Goal: Information Seeking & Learning: Learn about a topic

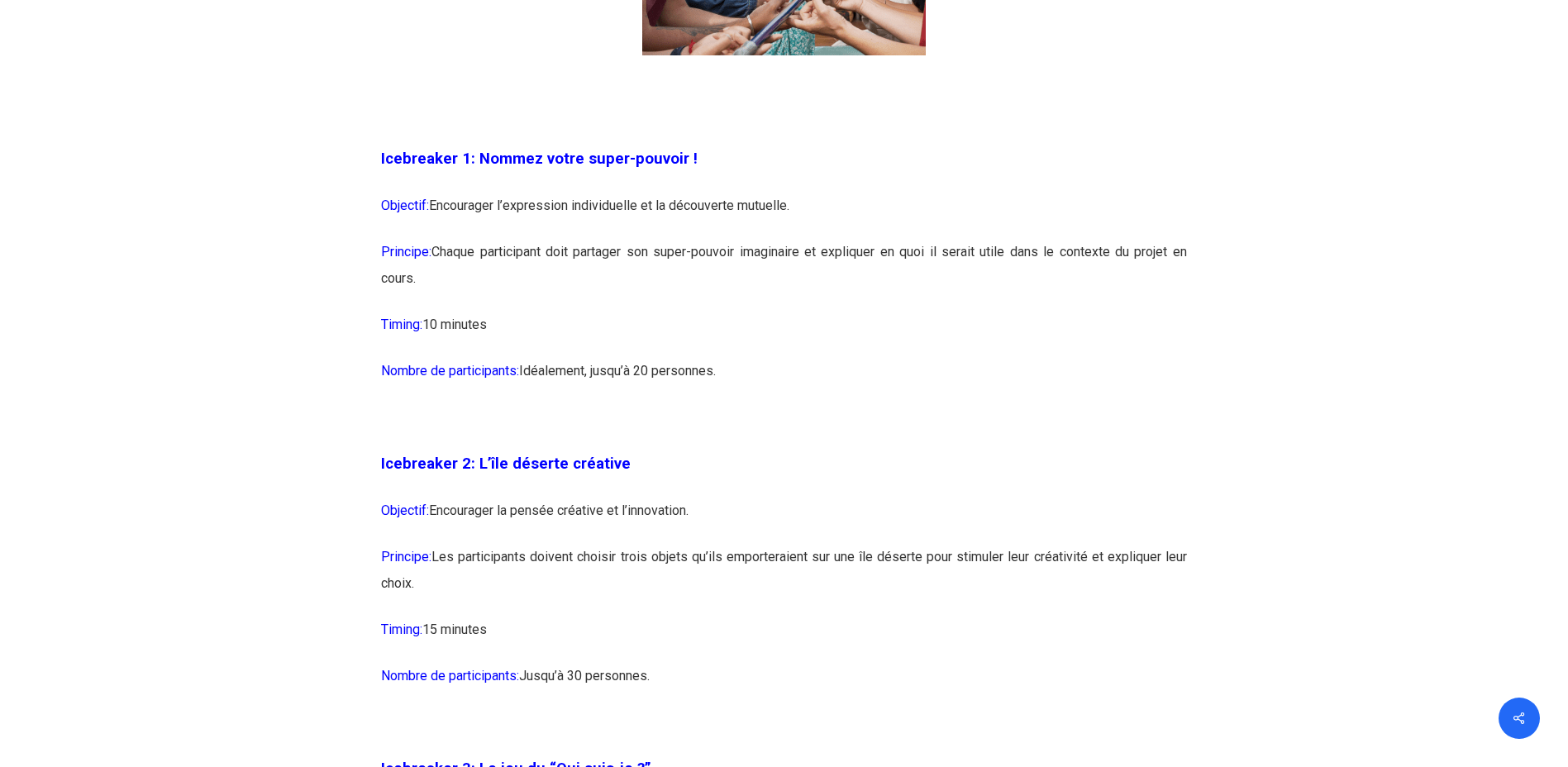
scroll to position [1405, 0]
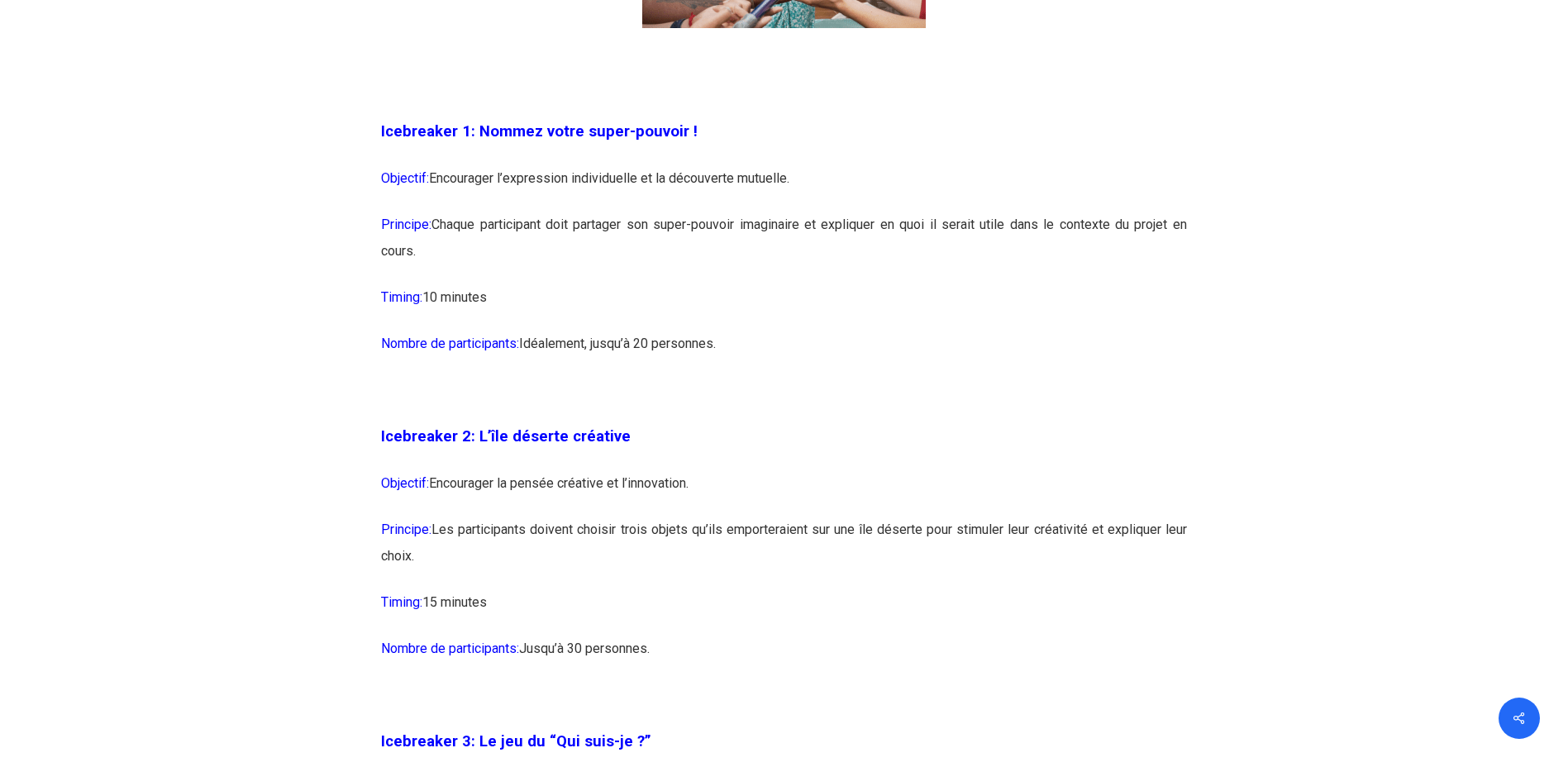
click at [448, 560] on p "Principe: Les participants doivent choisir trois objets qu’ils emporteraient su…" at bounding box center [784, 553] width 806 height 73
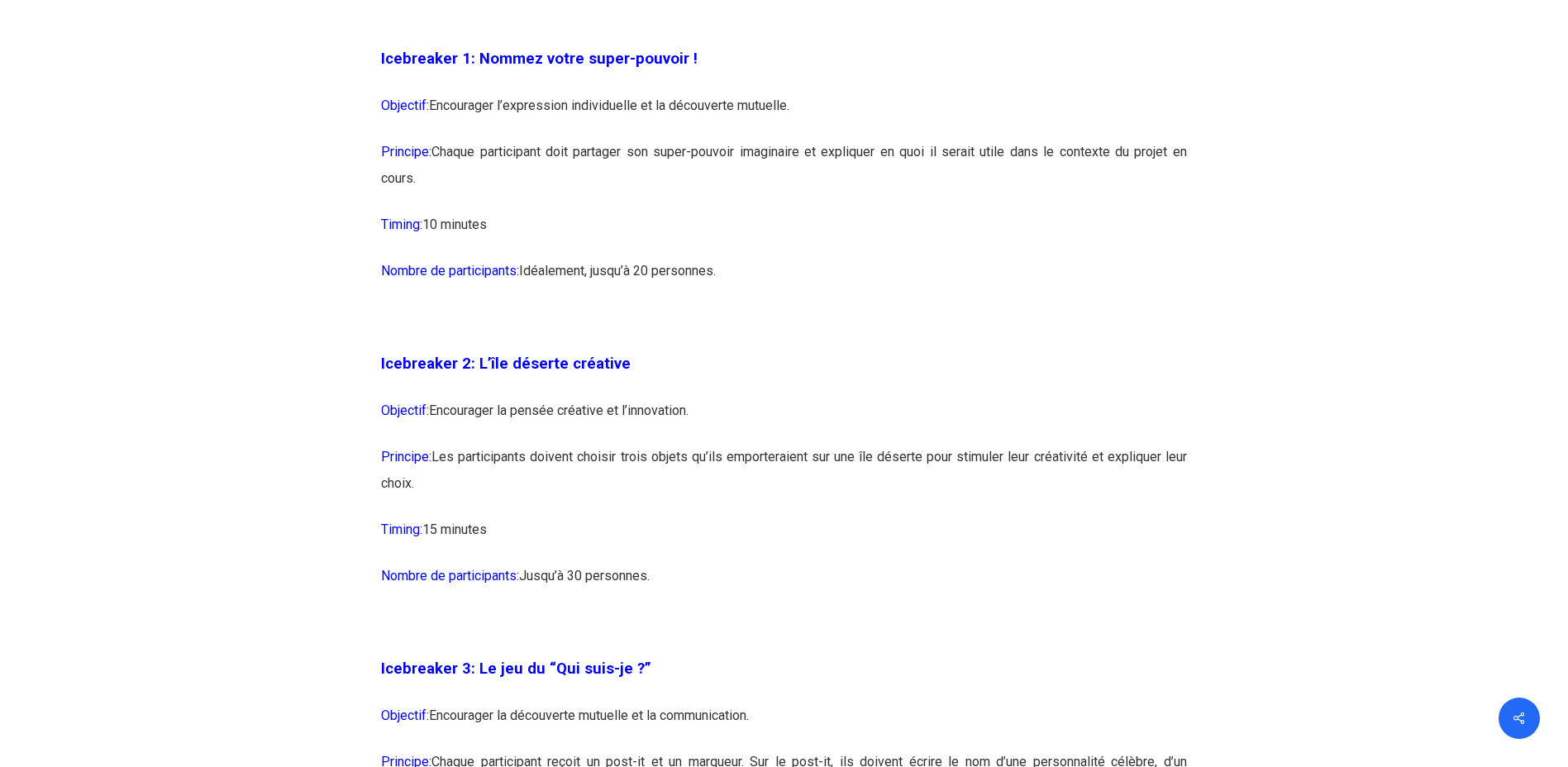
scroll to position [1653, 0]
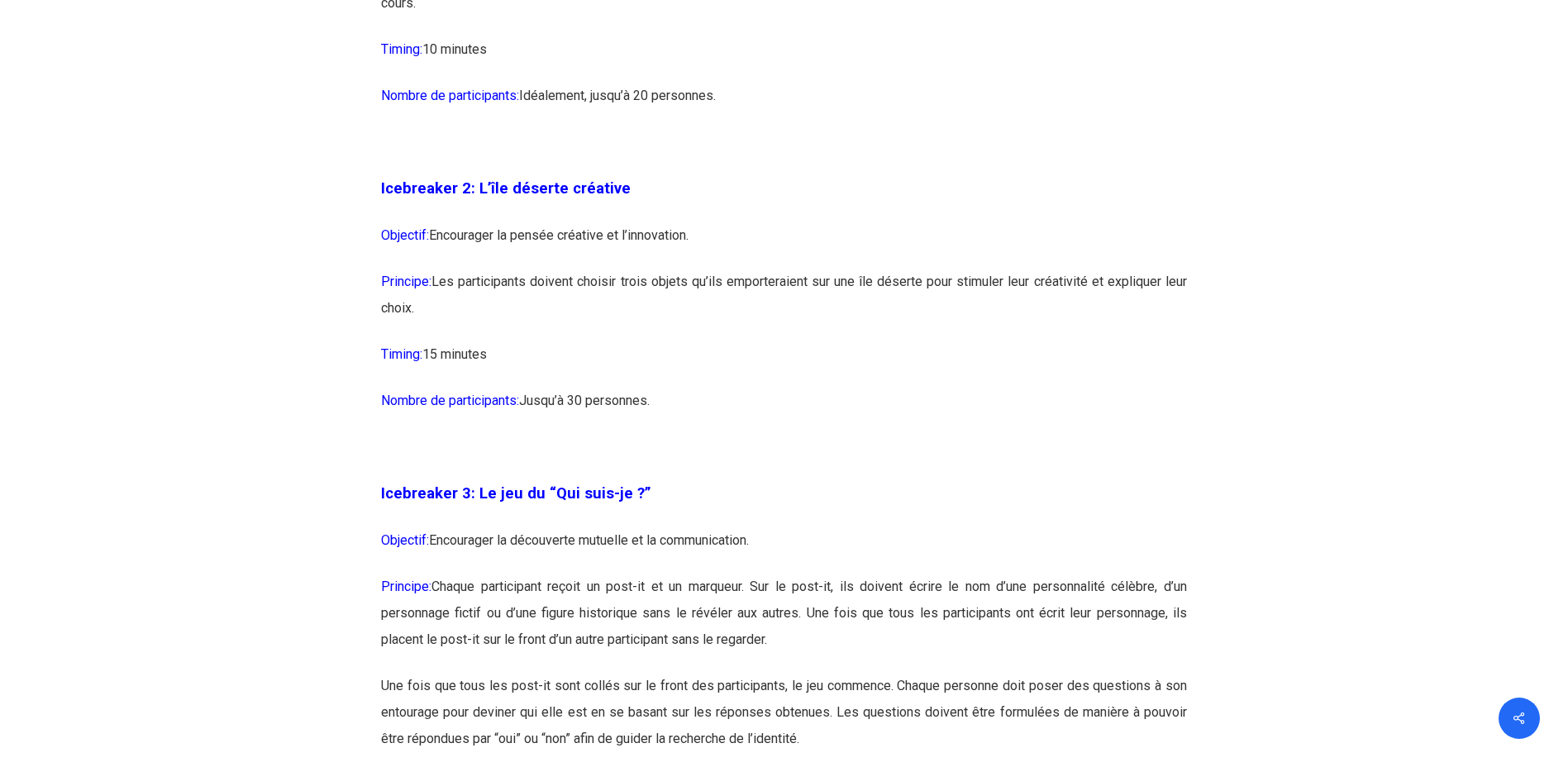
click at [439, 309] on p "Principe: Les participants doivent choisir trois objets qu’ils emporteraient su…" at bounding box center [784, 305] width 806 height 73
drag, startPoint x: 430, startPoint y: 309, endPoint x: 382, endPoint y: 193, distance: 125.5
copy div "Icebreaker 2: L’île déserte créative Objectif: Encourager la pensée créative et…"
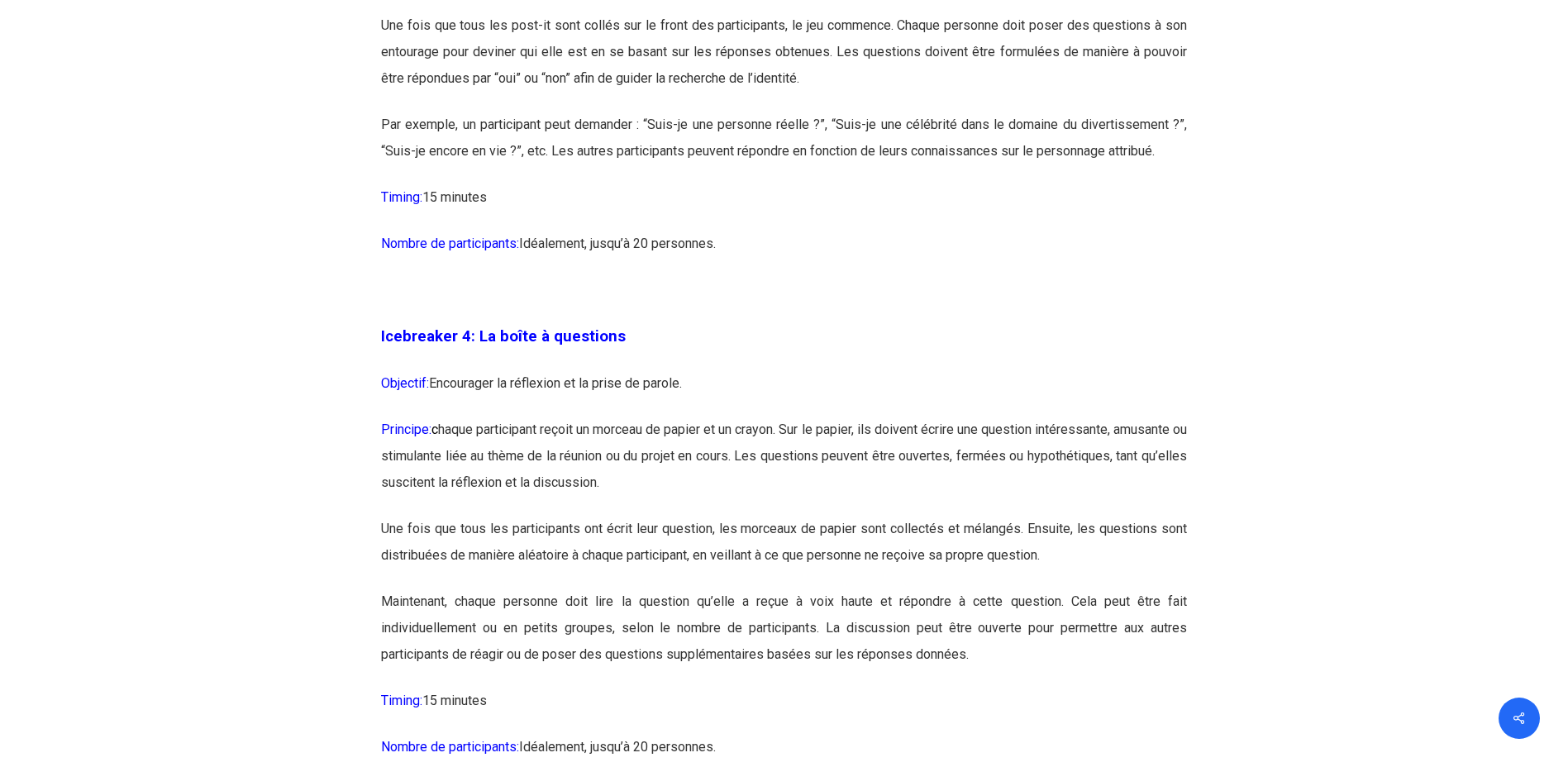
scroll to position [2314, 0]
drag, startPoint x: 576, startPoint y: 540, endPoint x: 582, endPoint y: 543, distance: 6.7
drag, startPoint x: 582, startPoint y: 543, endPoint x: 934, endPoint y: 499, distance: 354.7
click at [934, 499] on p "Principe: c haque participant reçoit un morceau de papier et un crayon. Sur le …" at bounding box center [784, 465] width 806 height 99
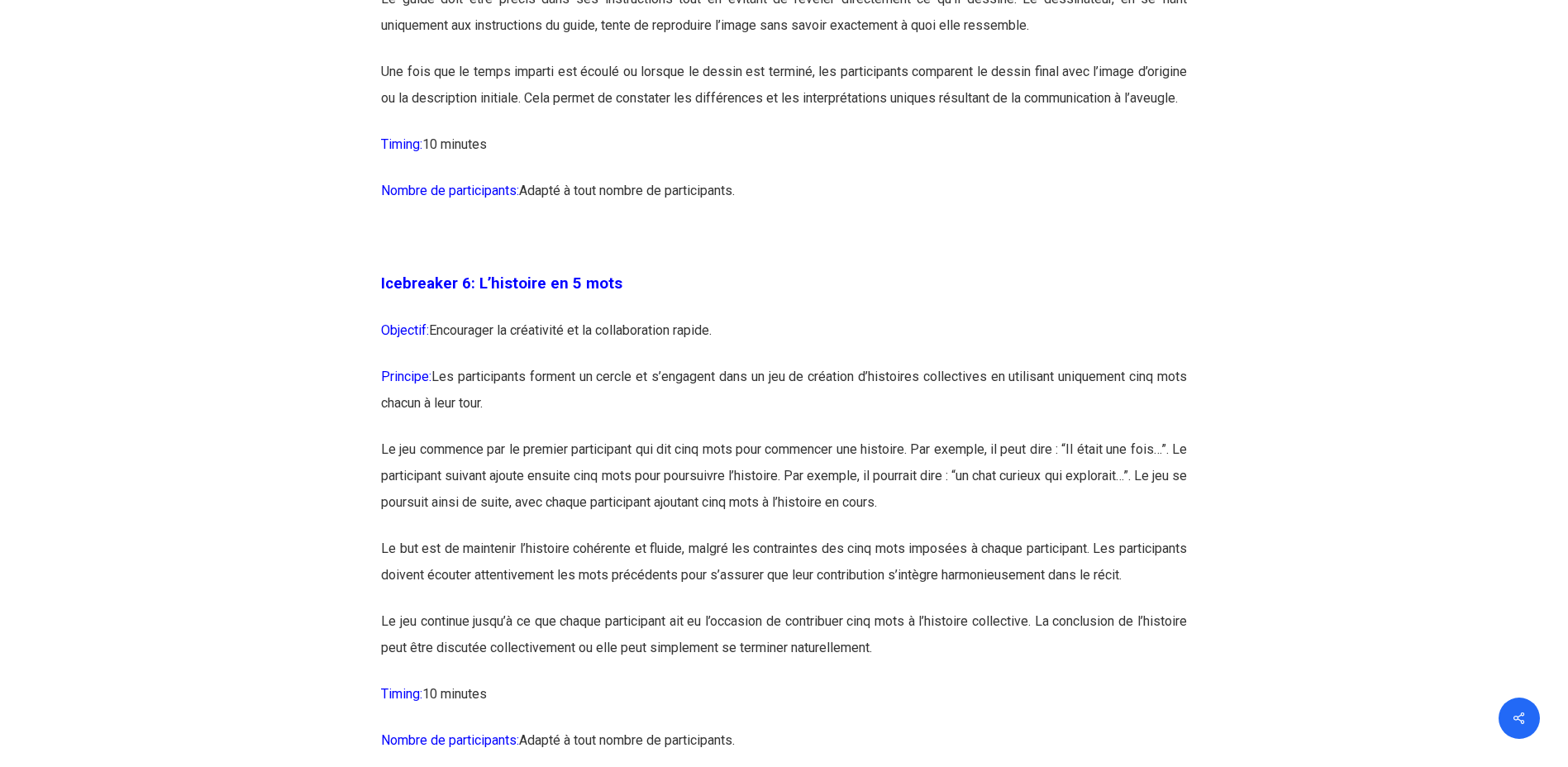
scroll to position [3471, 0]
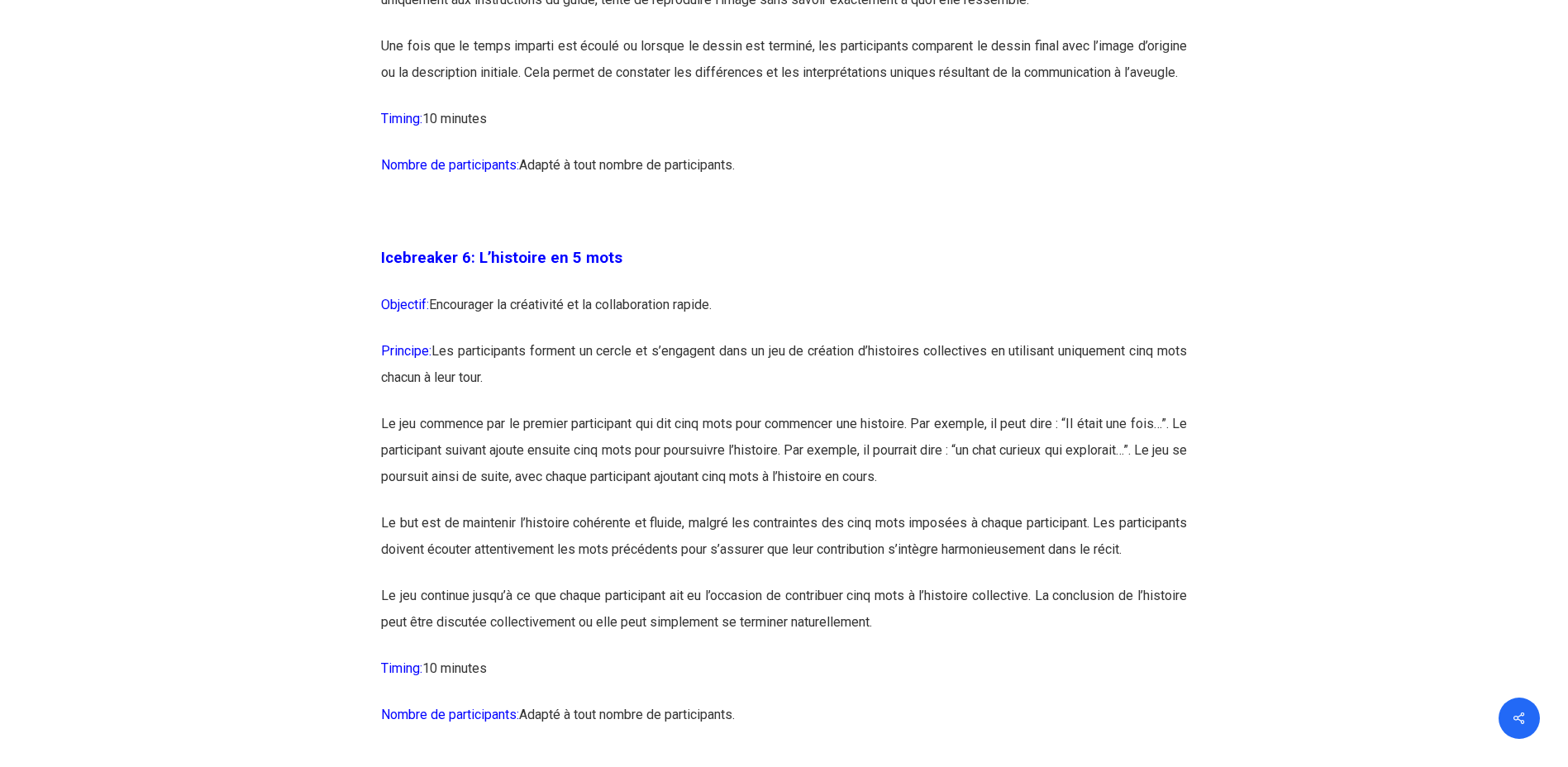
drag, startPoint x: 673, startPoint y: 478, endPoint x: 1289, endPoint y: 307, distance: 639.3
drag, startPoint x: 1022, startPoint y: 355, endPoint x: 1087, endPoint y: 256, distance: 118.4
click at [1087, 244] on p at bounding box center [784, 221] width 806 height 46
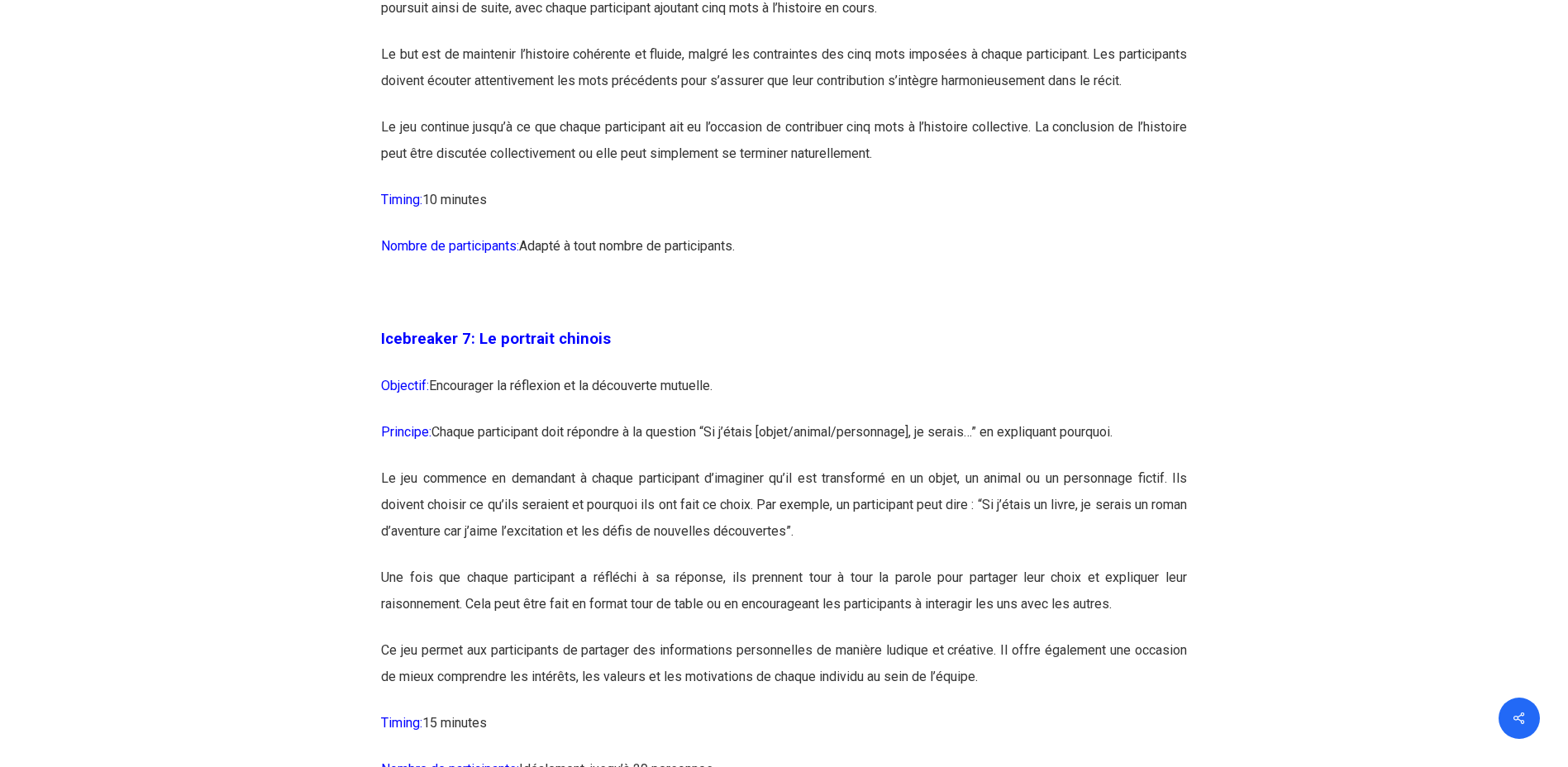
scroll to position [3967, 0]
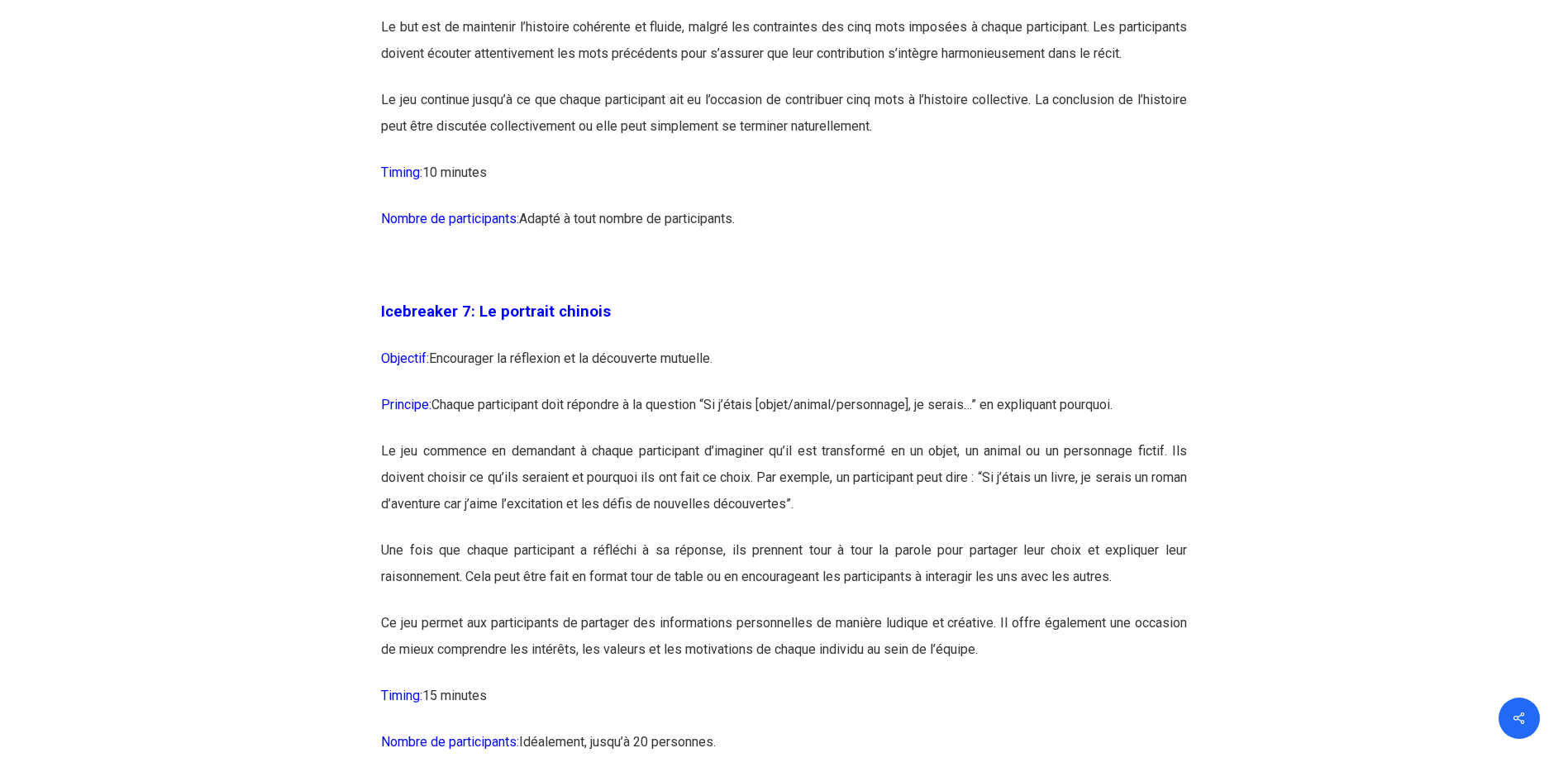
click at [1158, 438] on p "Principe: Chaque participant doit répondre à la question “Si j’étais [objet/ani…" at bounding box center [784, 414] width 806 height 46
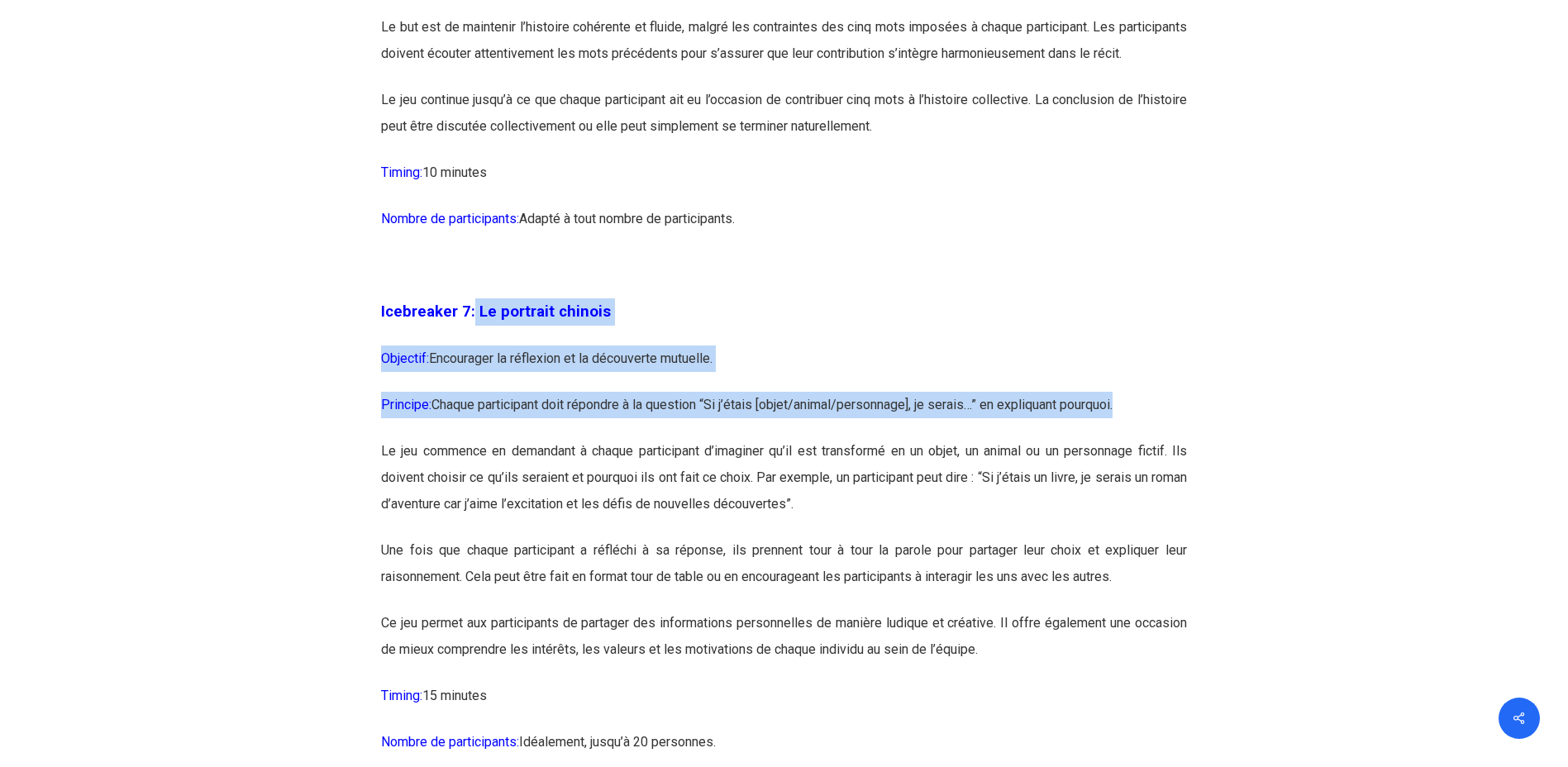
drag, startPoint x: 1149, startPoint y: 463, endPoint x: 473, endPoint y: 365, distance: 683.1
copy div "Le portrait chinois Objectif: Encourager la réflexion et la découverte mutuelle…"
